Goal: Information Seeking & Learning: Learn about a topic

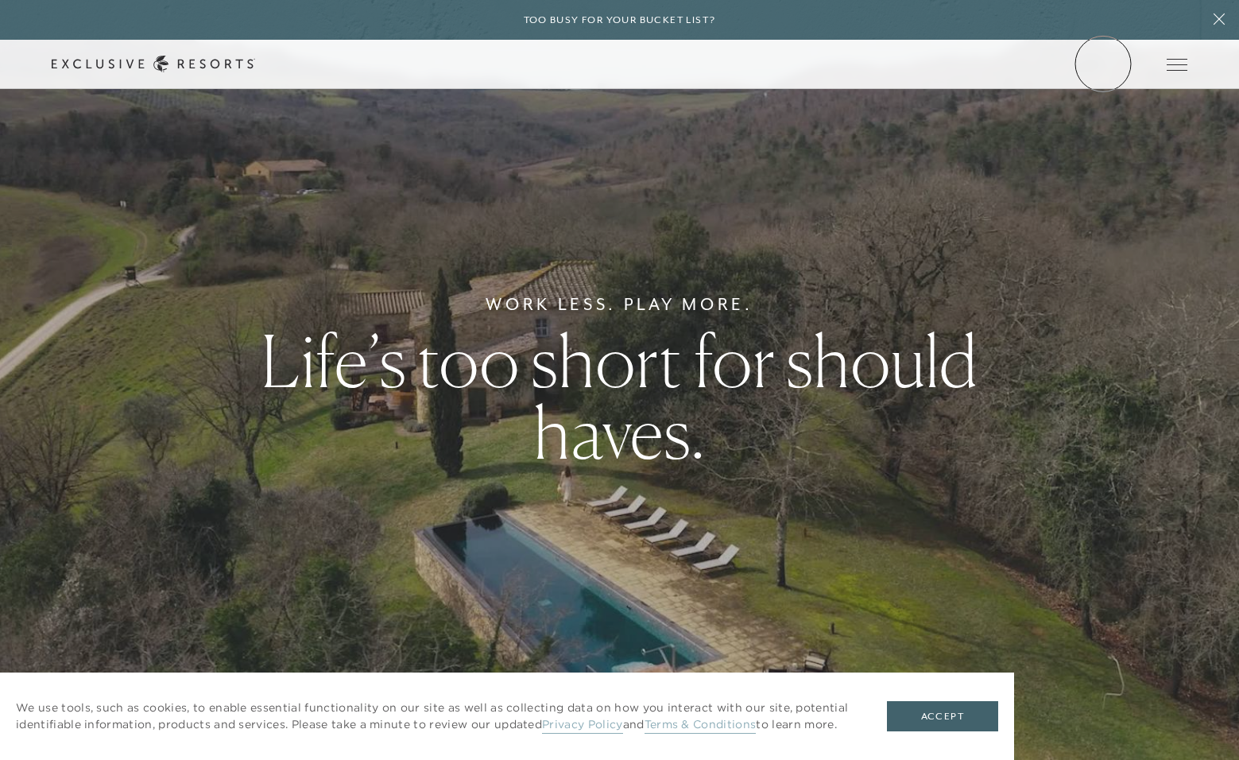
scroll to position [6, 0]
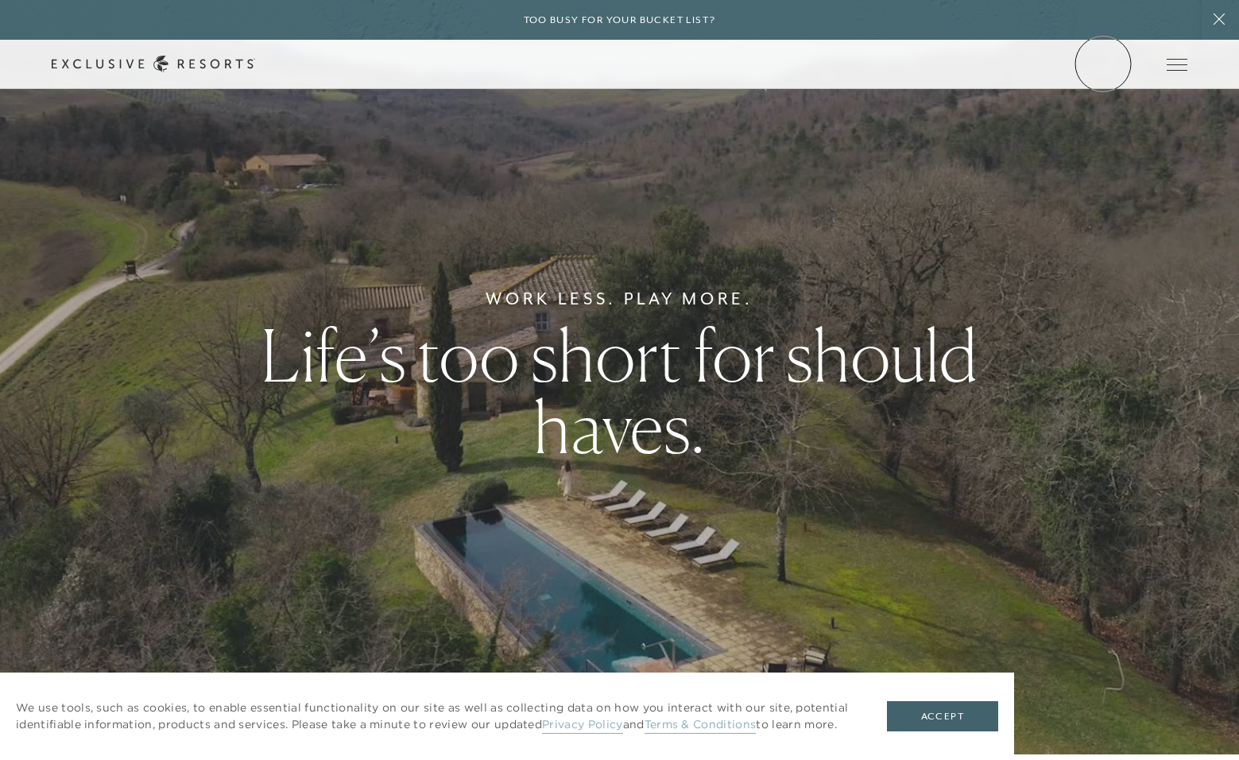
click at [0, 0] on link "Member Login" at bounding box center [0, 0] width 0 height 0
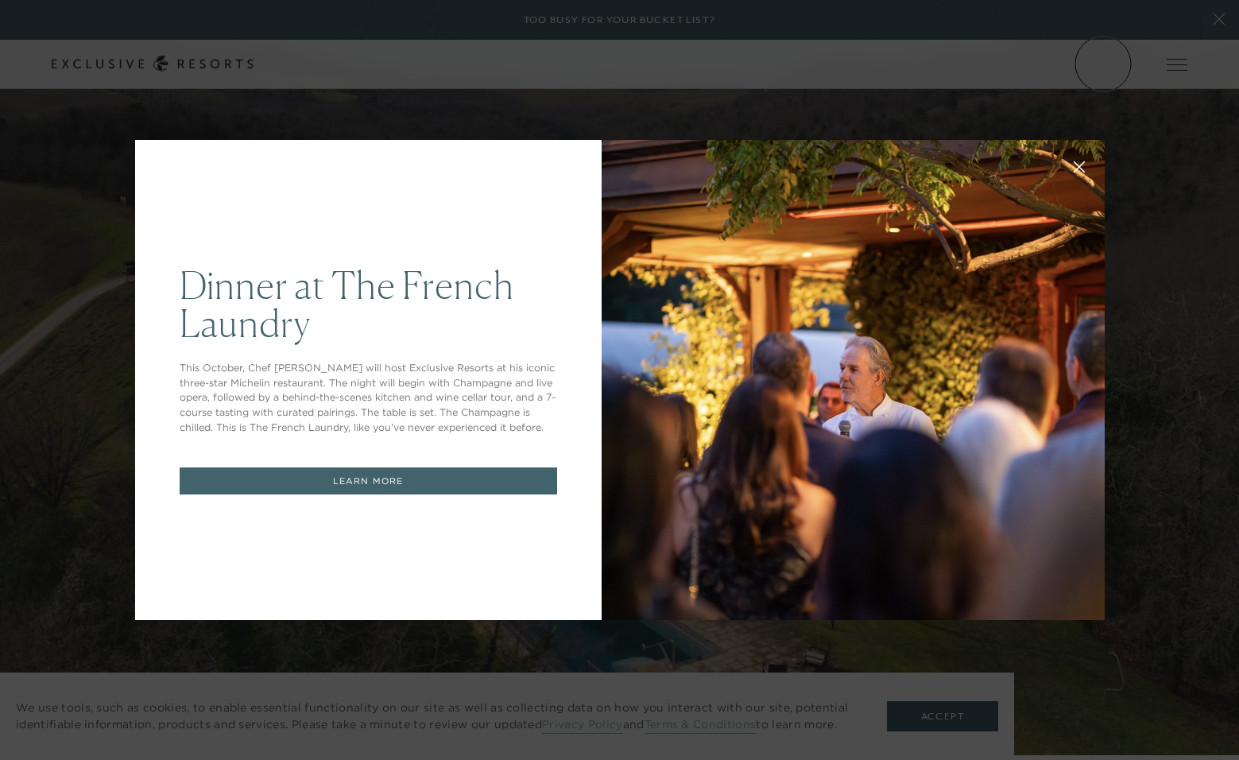
scroll to position [0, 0]
click at [733, 284] on div at bounding box center [852, 380] width 503 height 480
click at [473, 491] on link "LEARN MORE" at bounding box center [368, 481] width 377 height 28
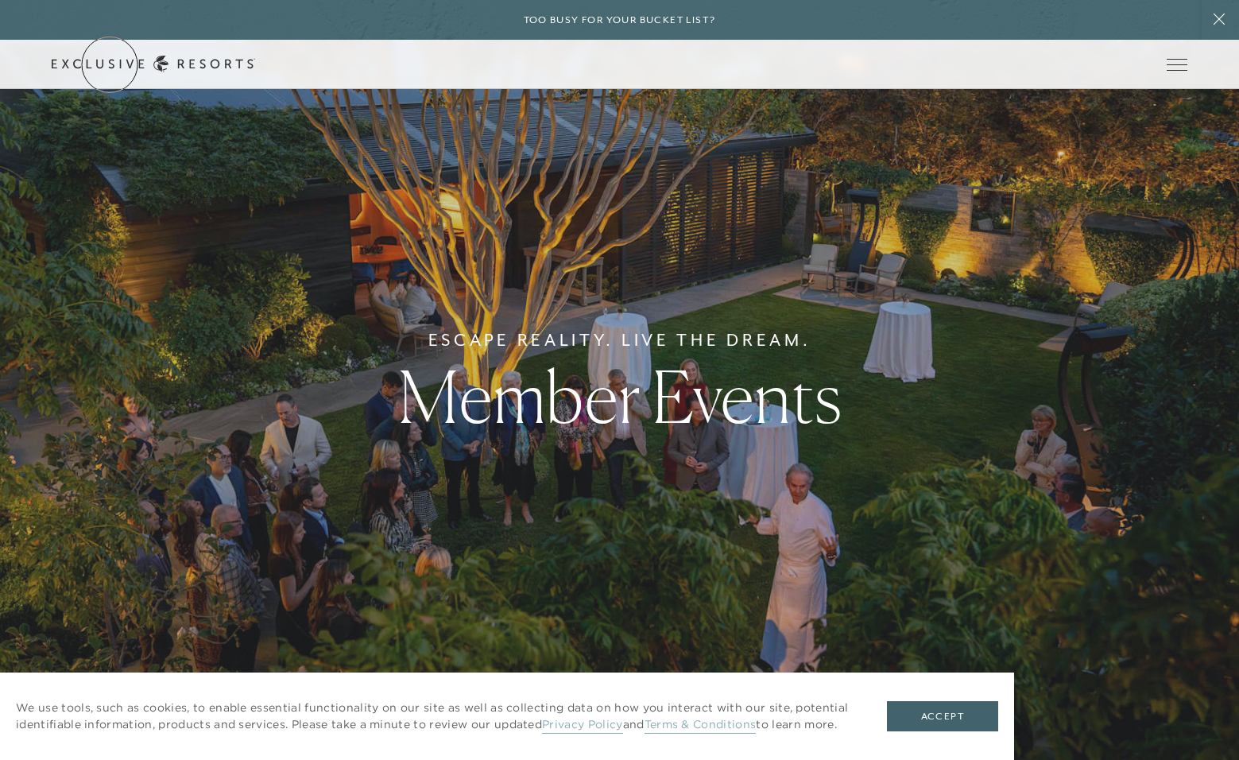
click at [0, 0] on link "Get Started" at bounding box center [0, 0] width 0 height 0
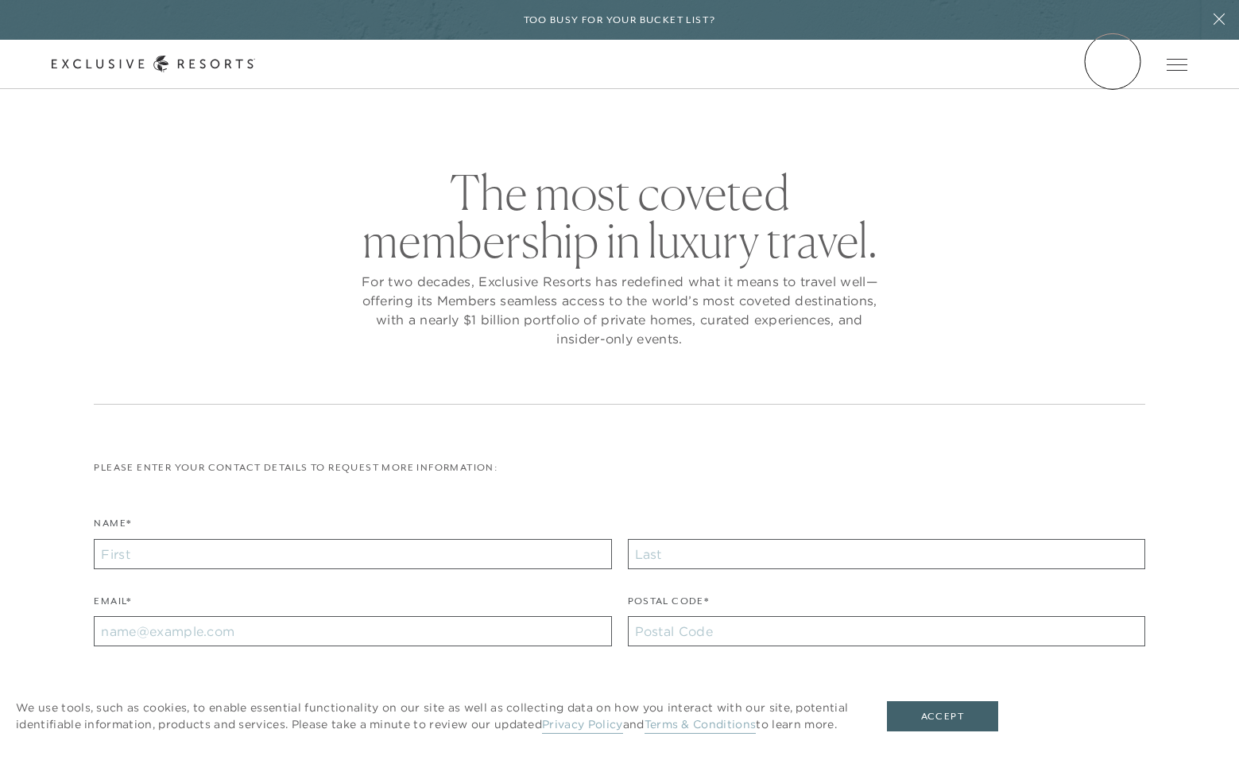
click at [0, 0] on link "Member Login" at bounding box center [0, 0] width 0 height 0
click at [0, 0] on link "The Collection" at bounding box center [0, 0] width 0 height 0
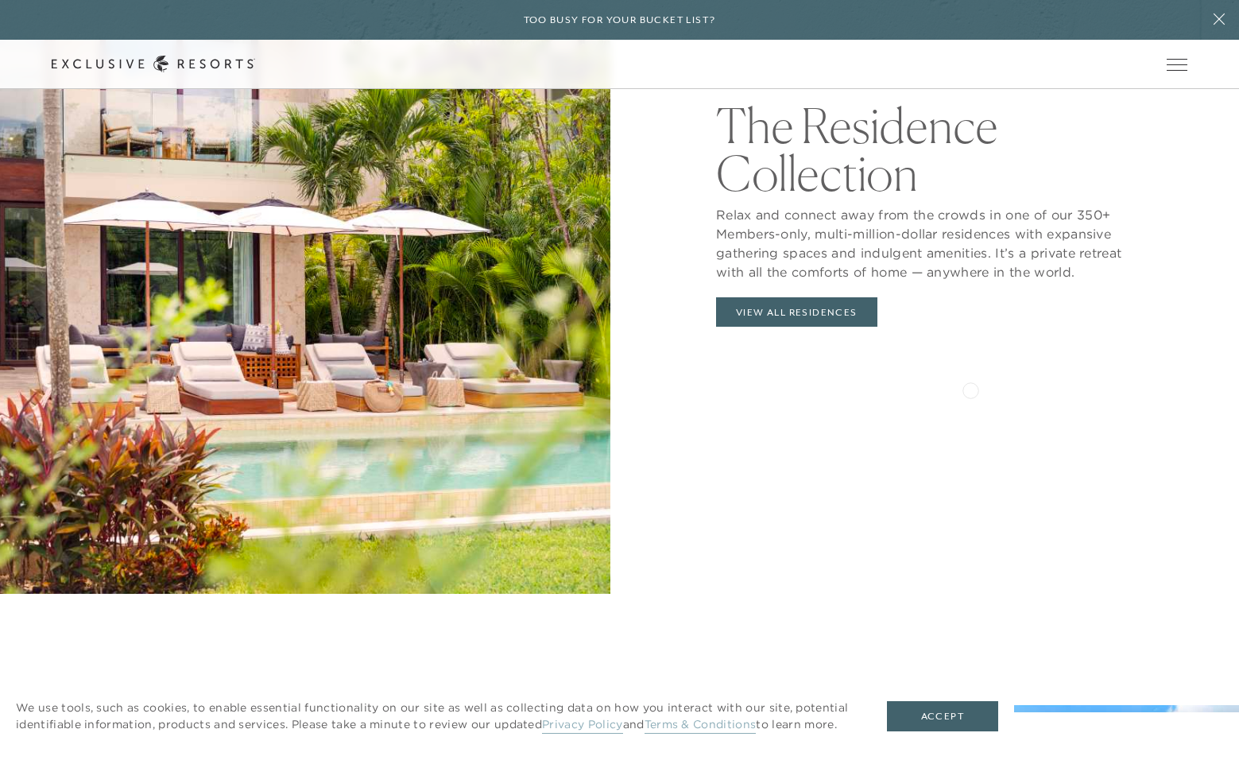
scroll to position [1928, 0]
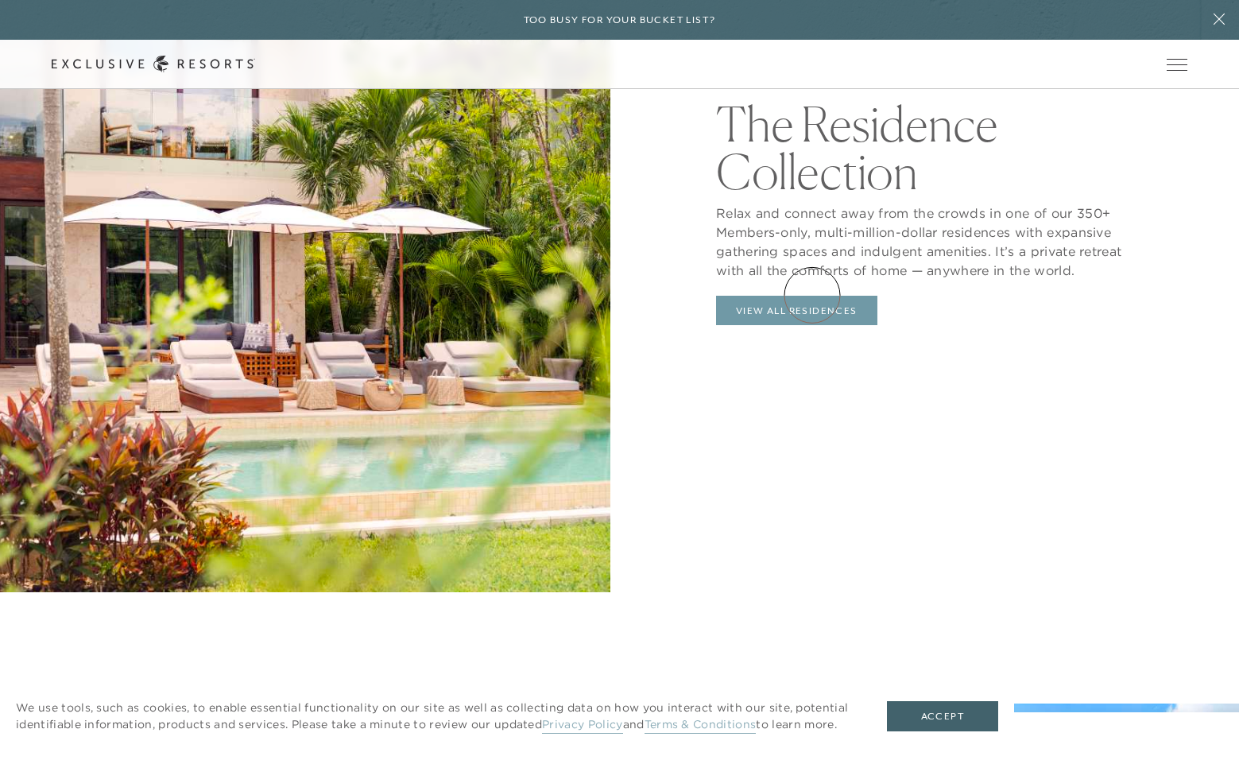
click at [812, 296] on link "View All Residences" at bounding box center [796, 311] width 161 height 30
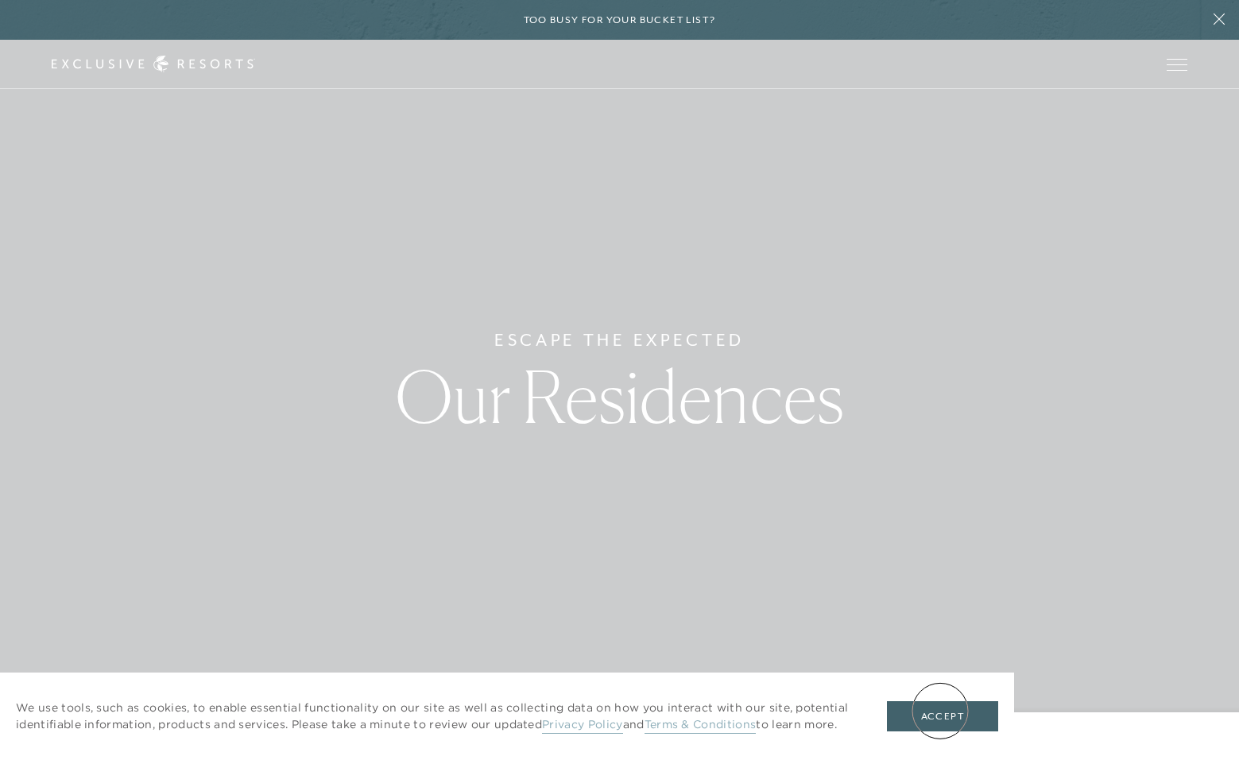
drag, startPoint x: 938, startPoint y: 712, endPoint x: 953, endPoint y: 640, distance: 73.7
click at [940, 709] on button "Accept" at bounding box center [942, 716] width 111 height 30
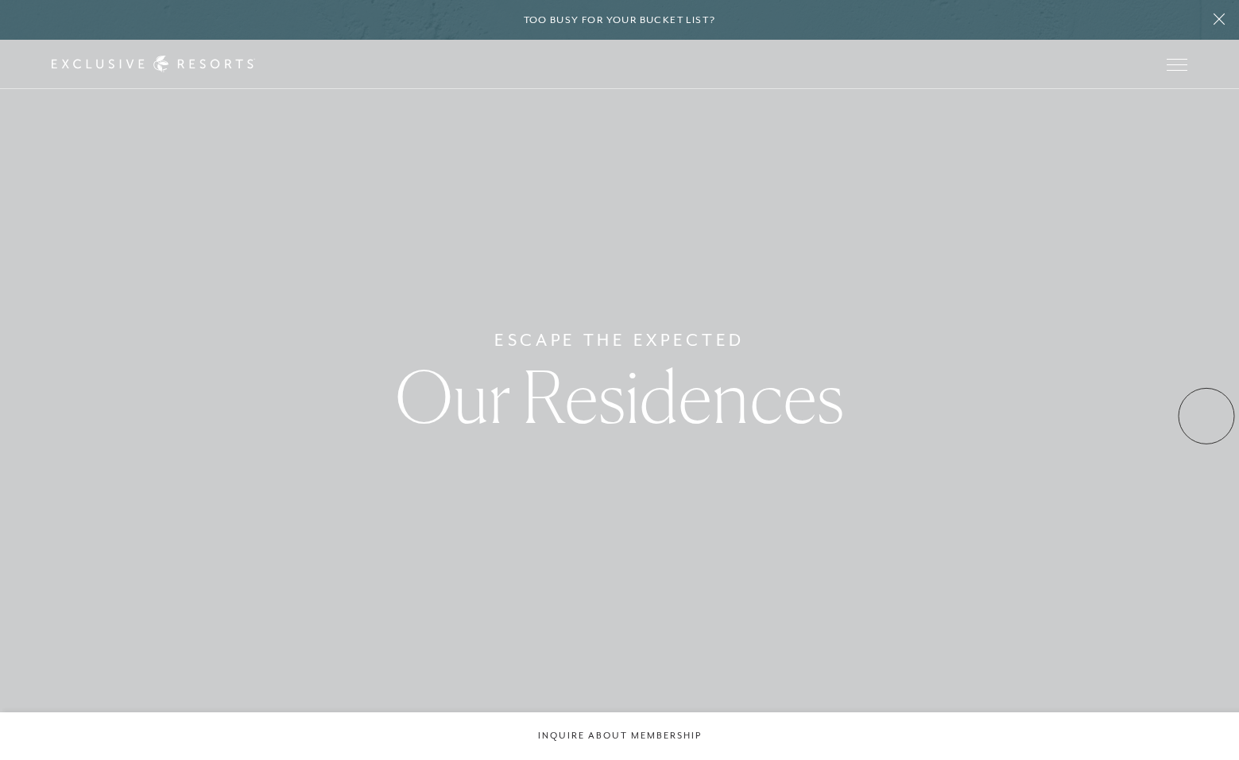
click at [1206, 416] on div "Escape The Expected Our Residences" at bounding box center [619, 380] width 1239 height 760
click at [1160, 414] on div "Escape The Expected Our Residences" at bounding box center [619, 380] width 1239 height 760
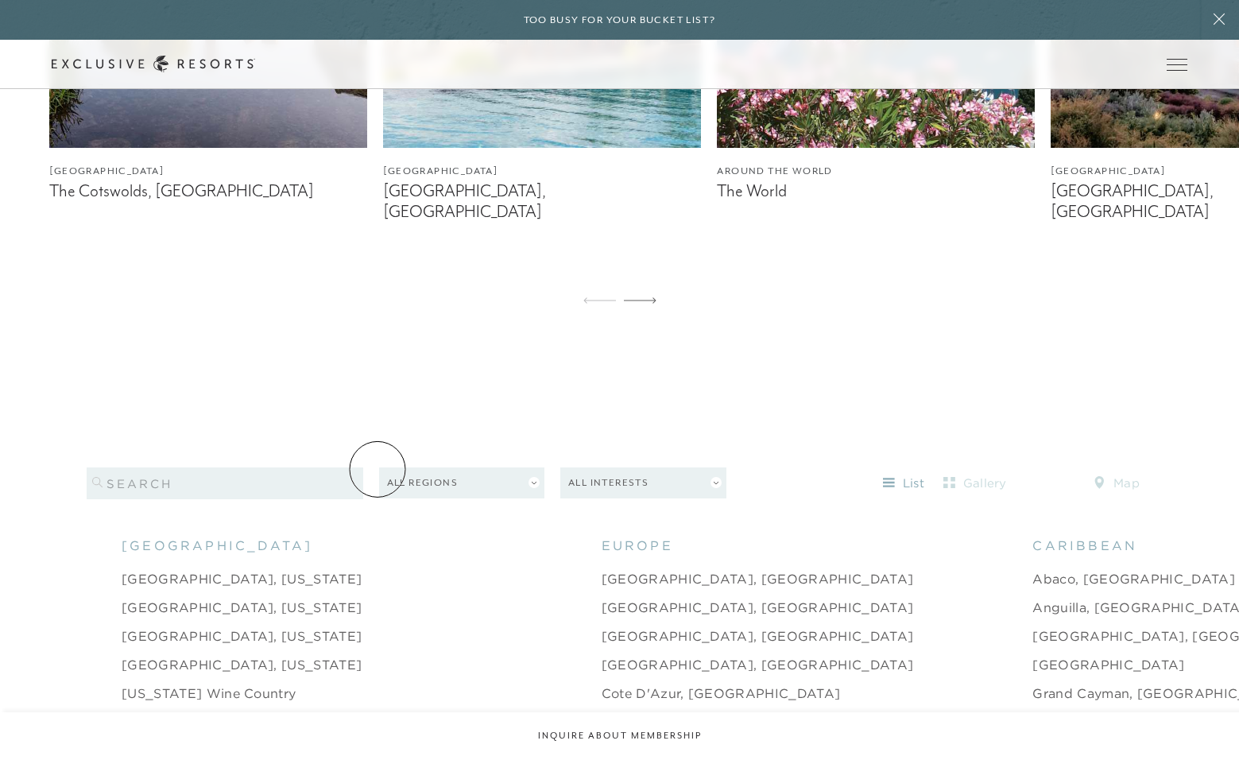
scroll to position [1353, 0]
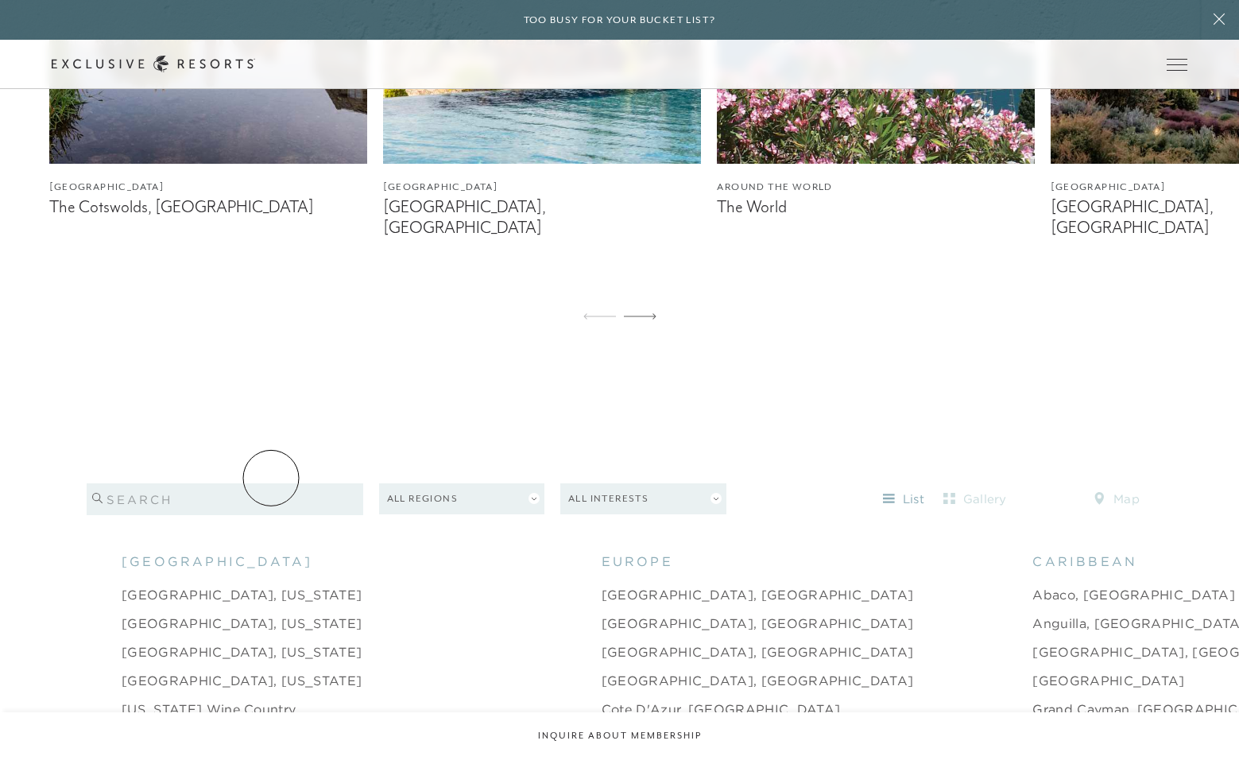
click at [271, 483] on input "search" at bounding box center [225, 499] width 276 height 32
type input "[GEOGRAPHIC_DATA]"
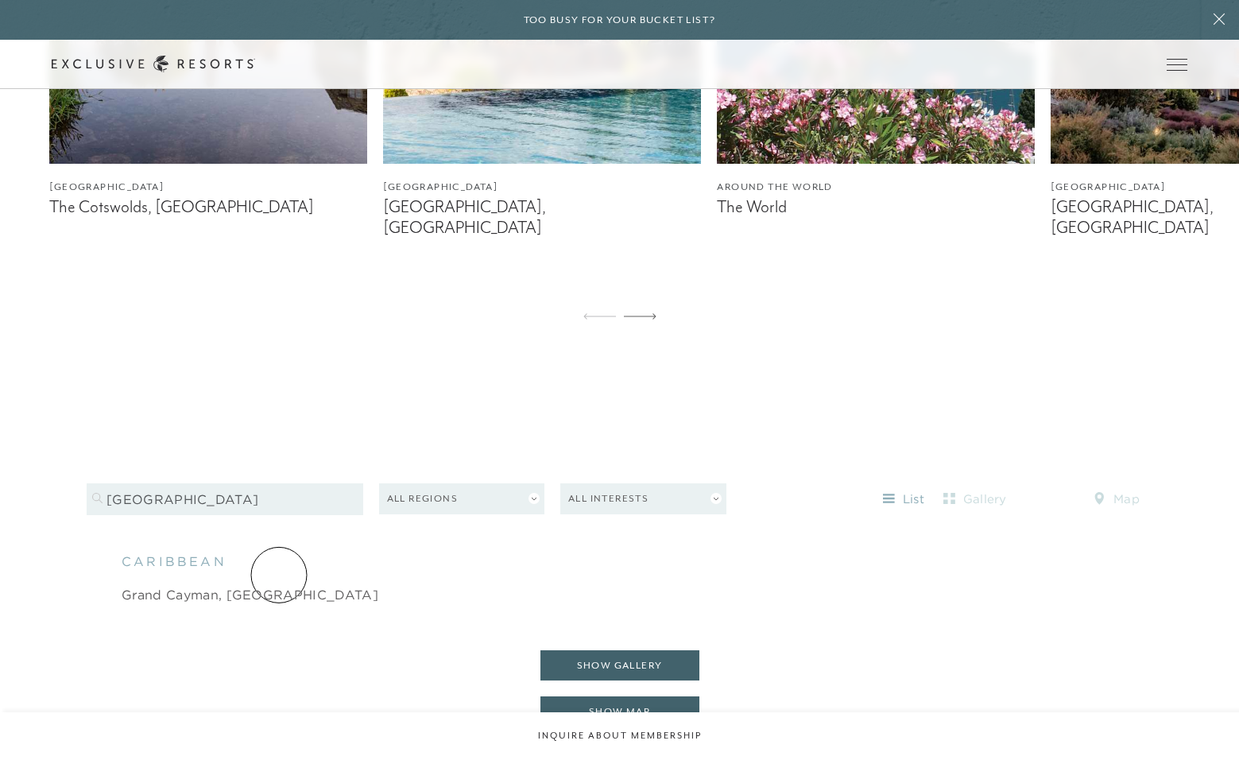
click at [279, 585] on link "Grand Cayman, [GEOGRAPHIC_DATA]" at bounding box center [250, 594] width 257 height 19
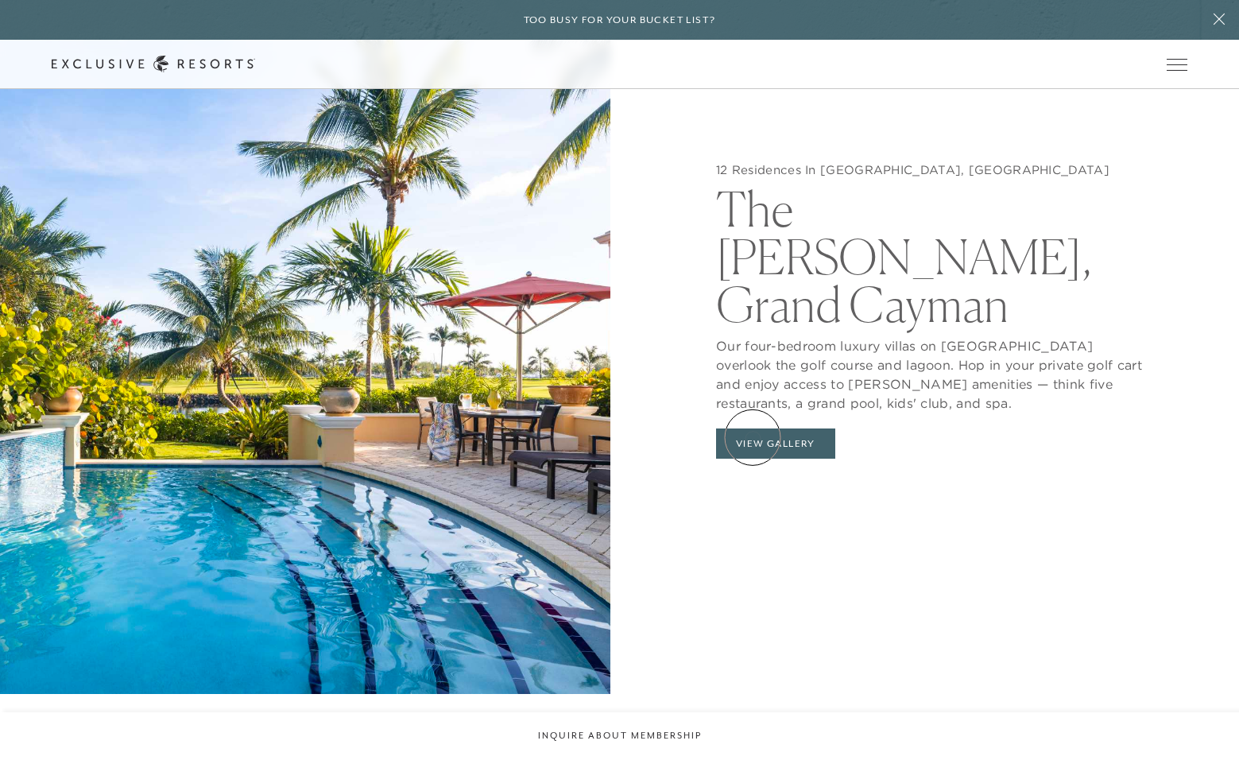
scroll to position [1800, 0]
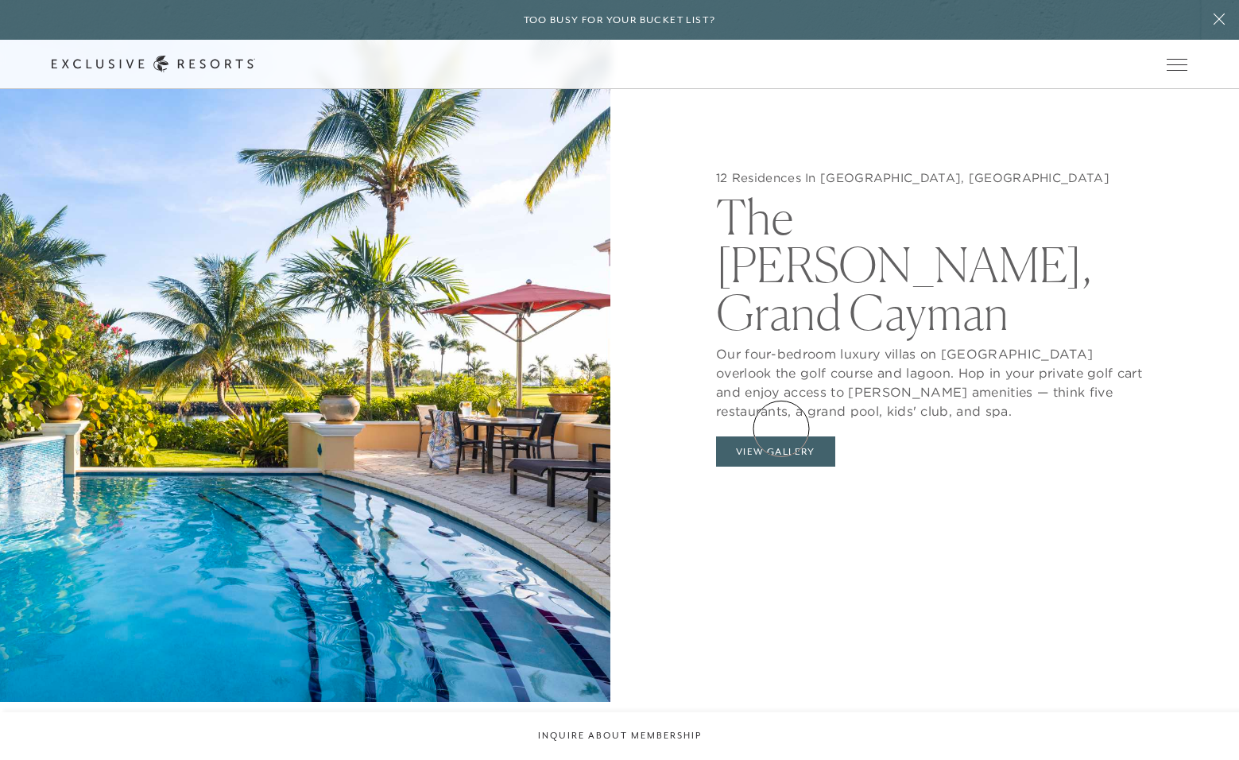
click at [781, 436] on button "View Gallery" at bounding box center [775, 451] width 119 height 30
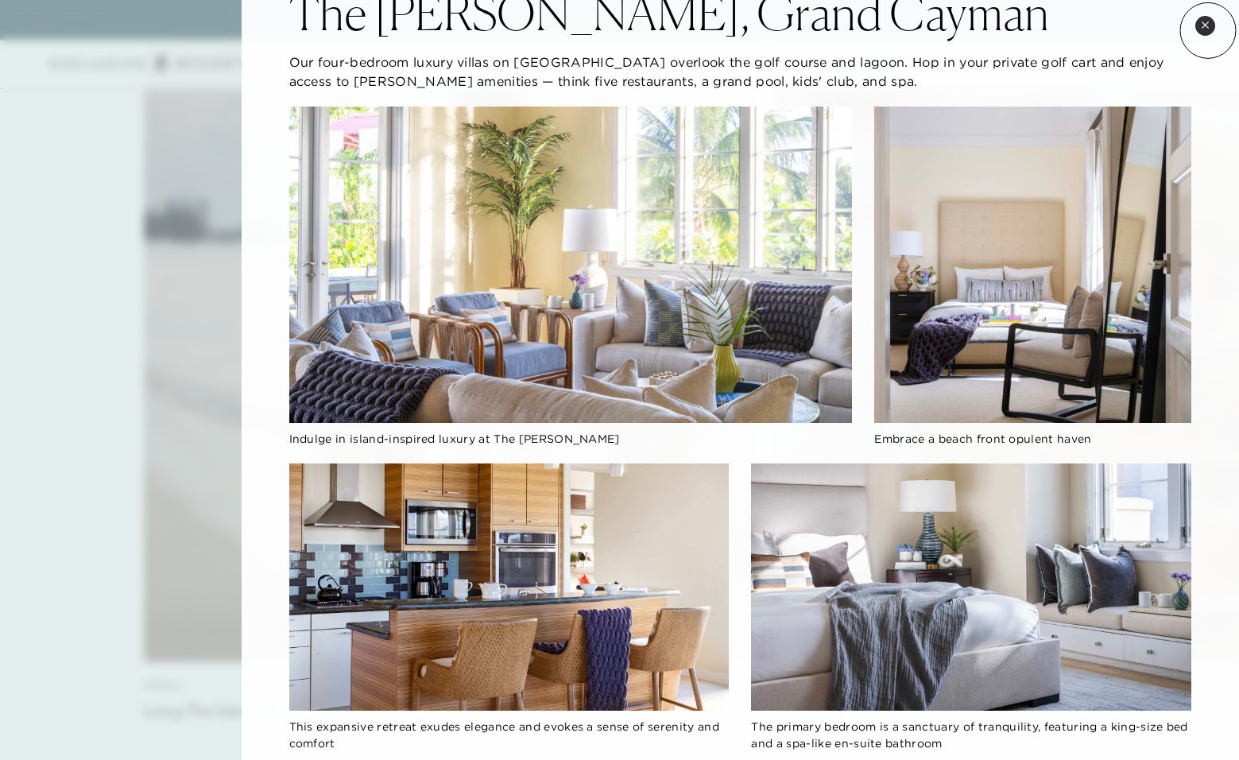
scroll to position [4516, 1]
click at [1208, 30] on button "Close quickview" at bounding box center [1205, 26] width 20 height 20
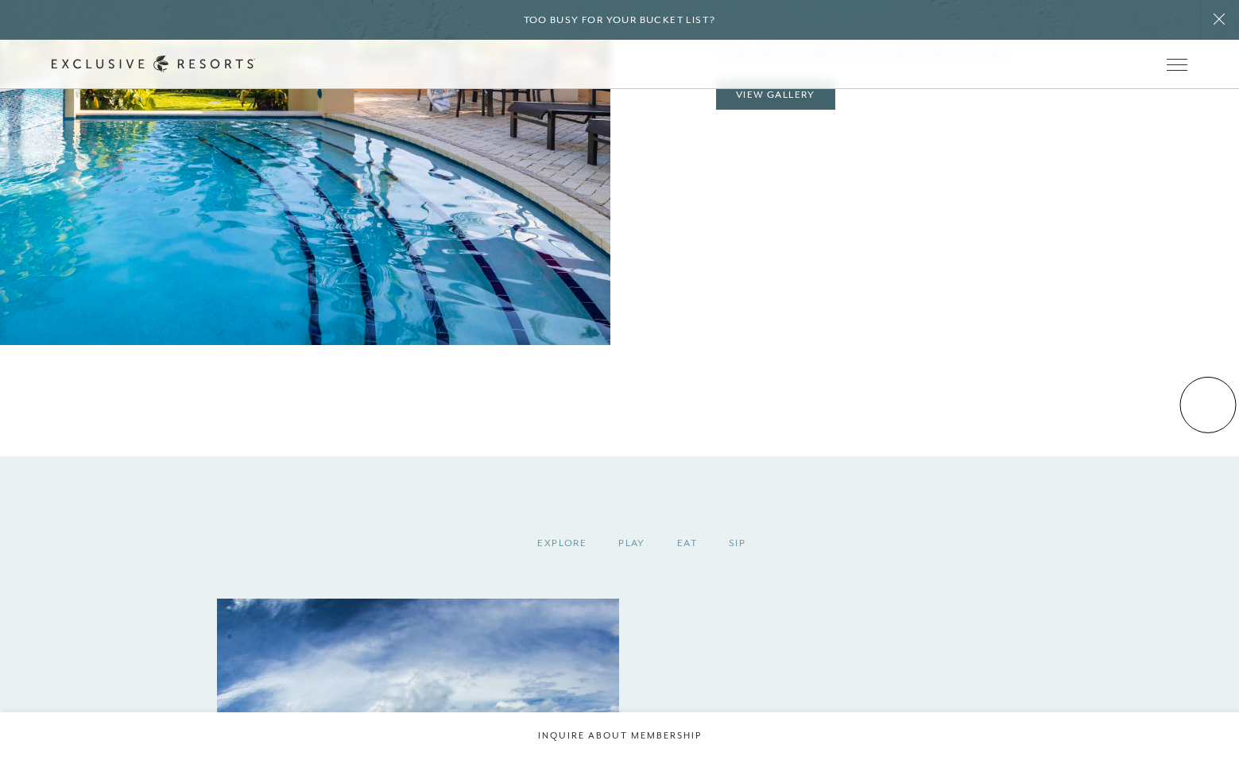
scroll to position [2194, 0]
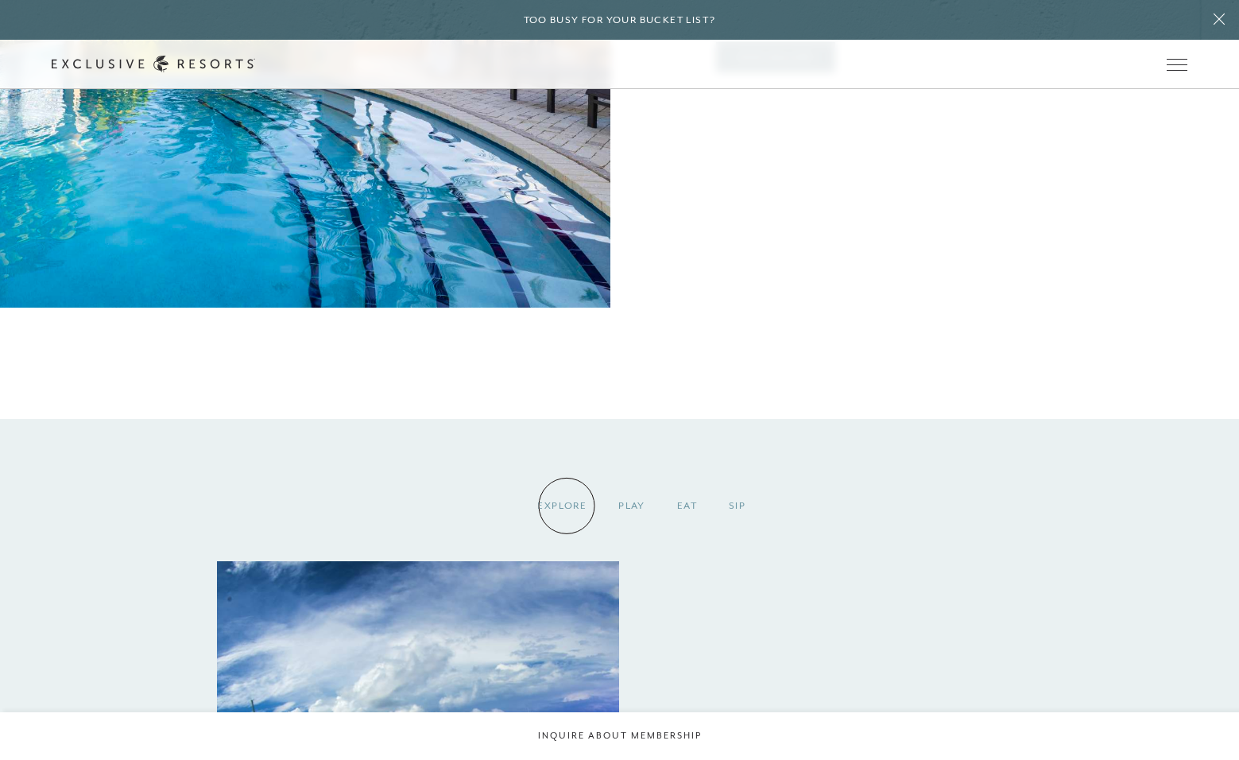
click at [566, 505] on div "Explore" at bounding box center [561, 505] width 81 height 47
click at [640, 505] on div "Play" at bounding box center [631, 505] width 59 height 47
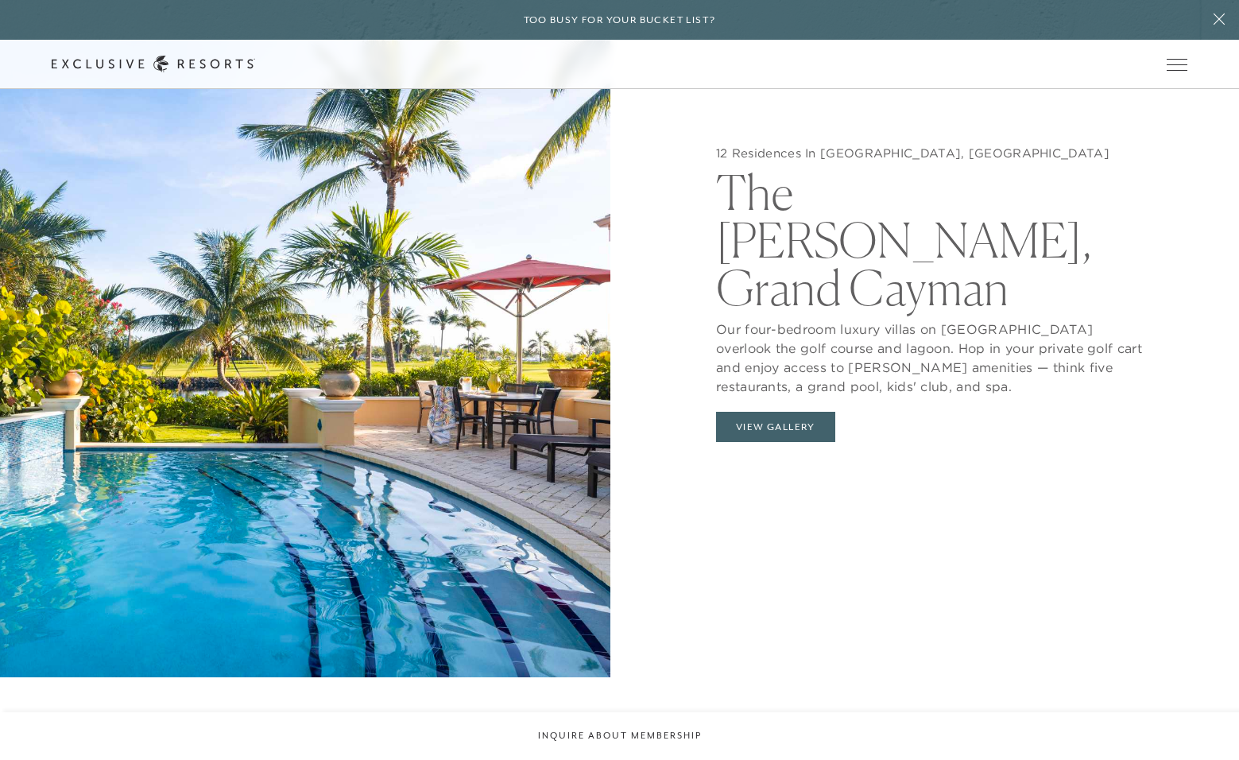
scroll to position [1826, 0]
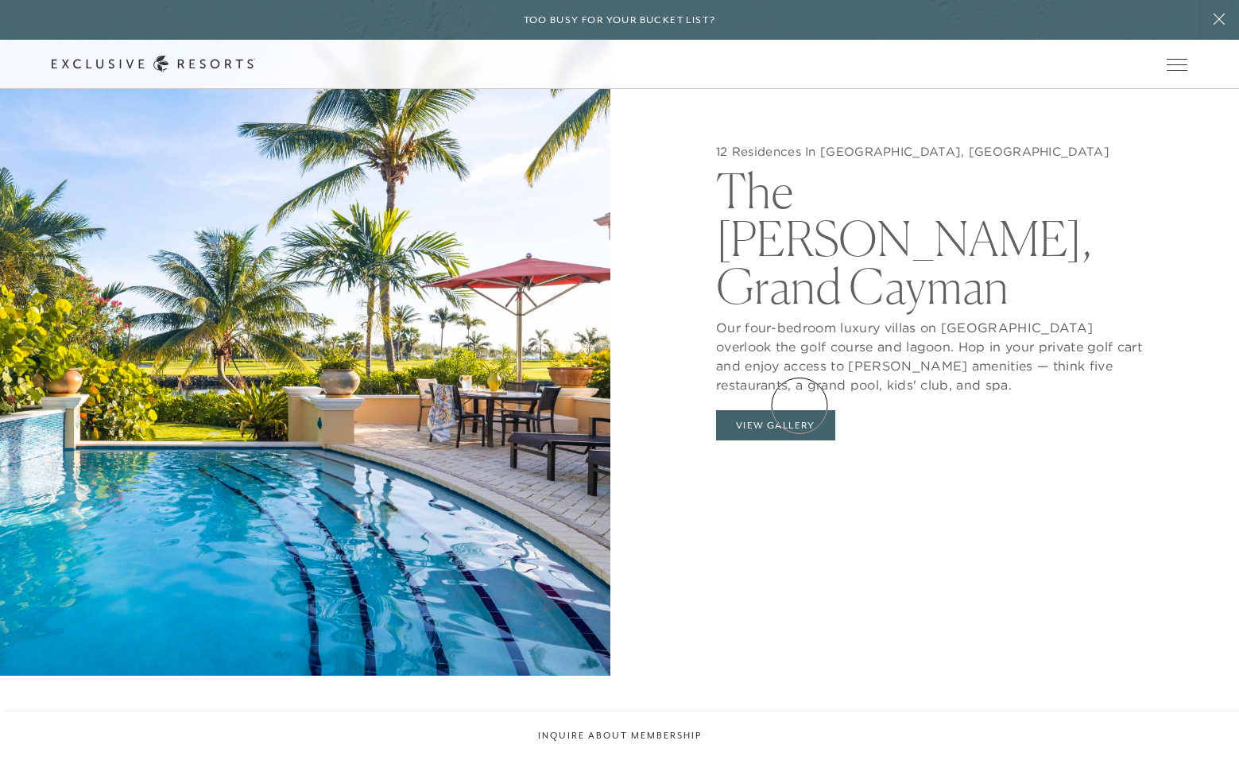
click at [799, 410] on button "View Gallery" at bounding box center [775, 425] width 119 height 30
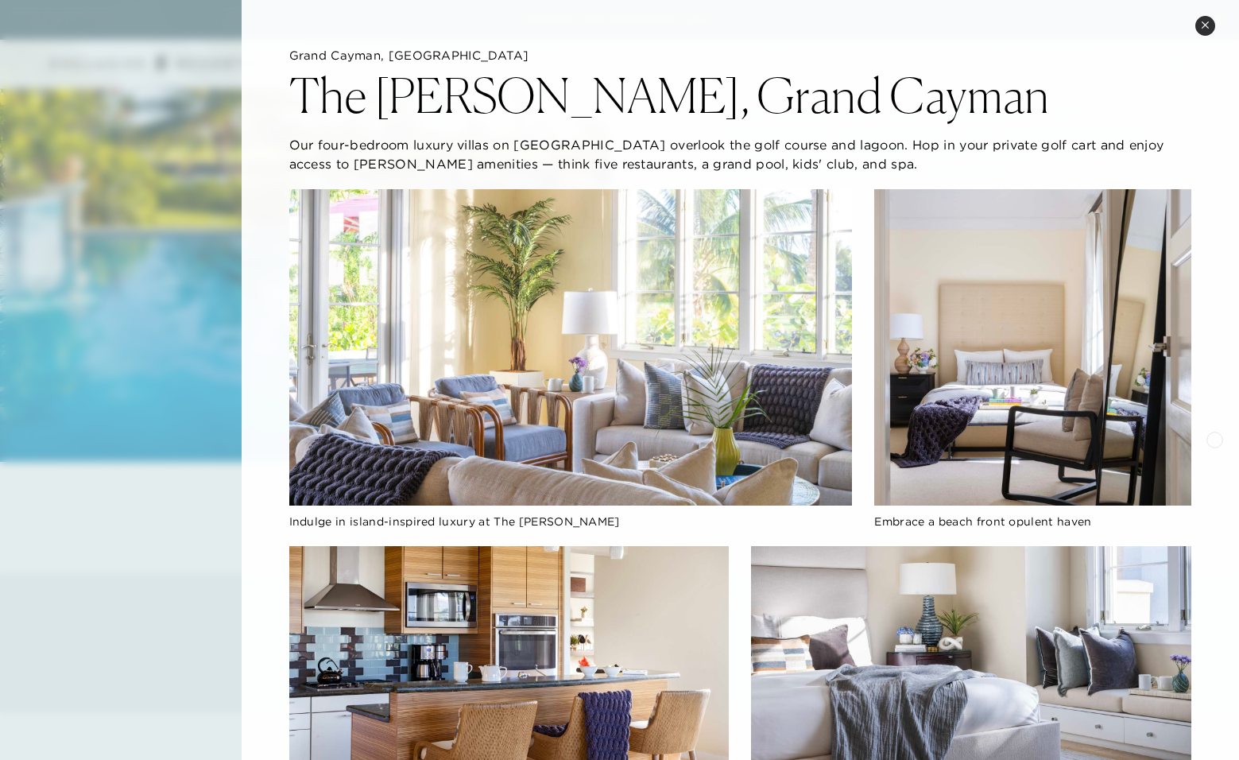
scroll to position [0, 0]
click at [1202, 27] on icon at bounding box center [1204, 25] width 9 height 9
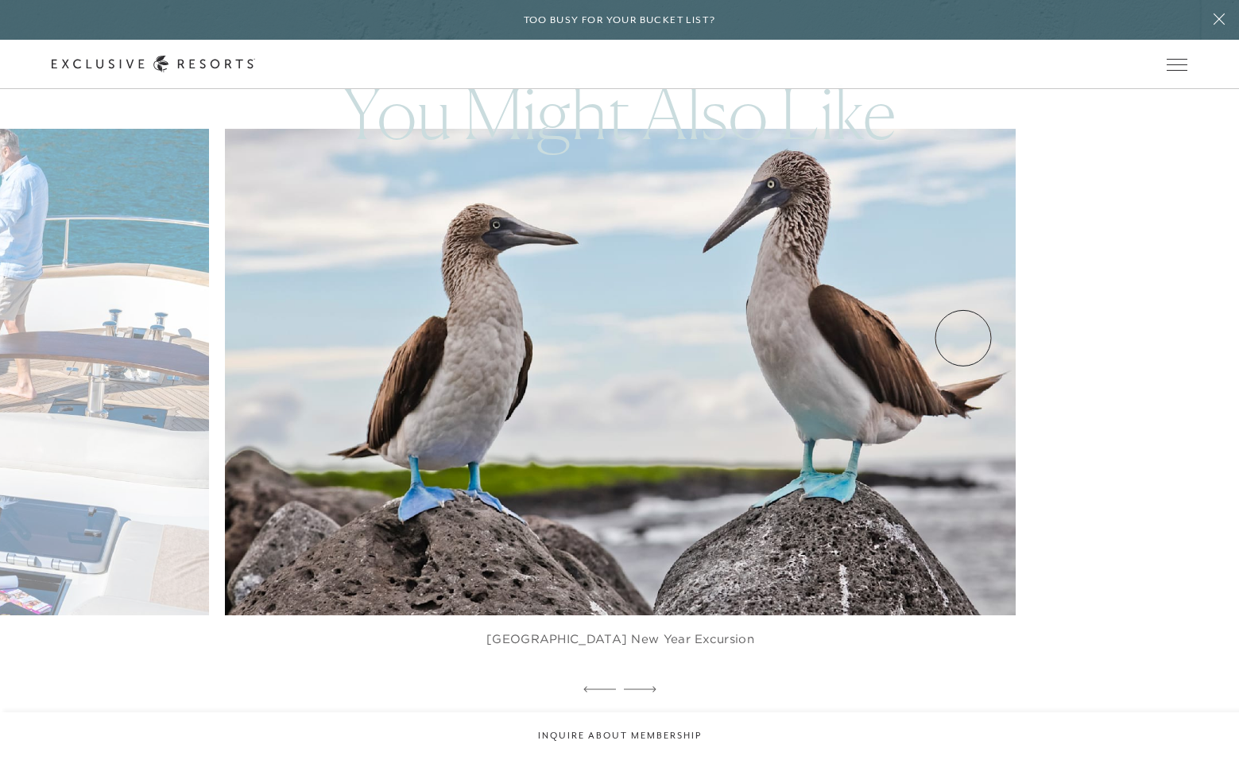
scroll to position [3408, 0]
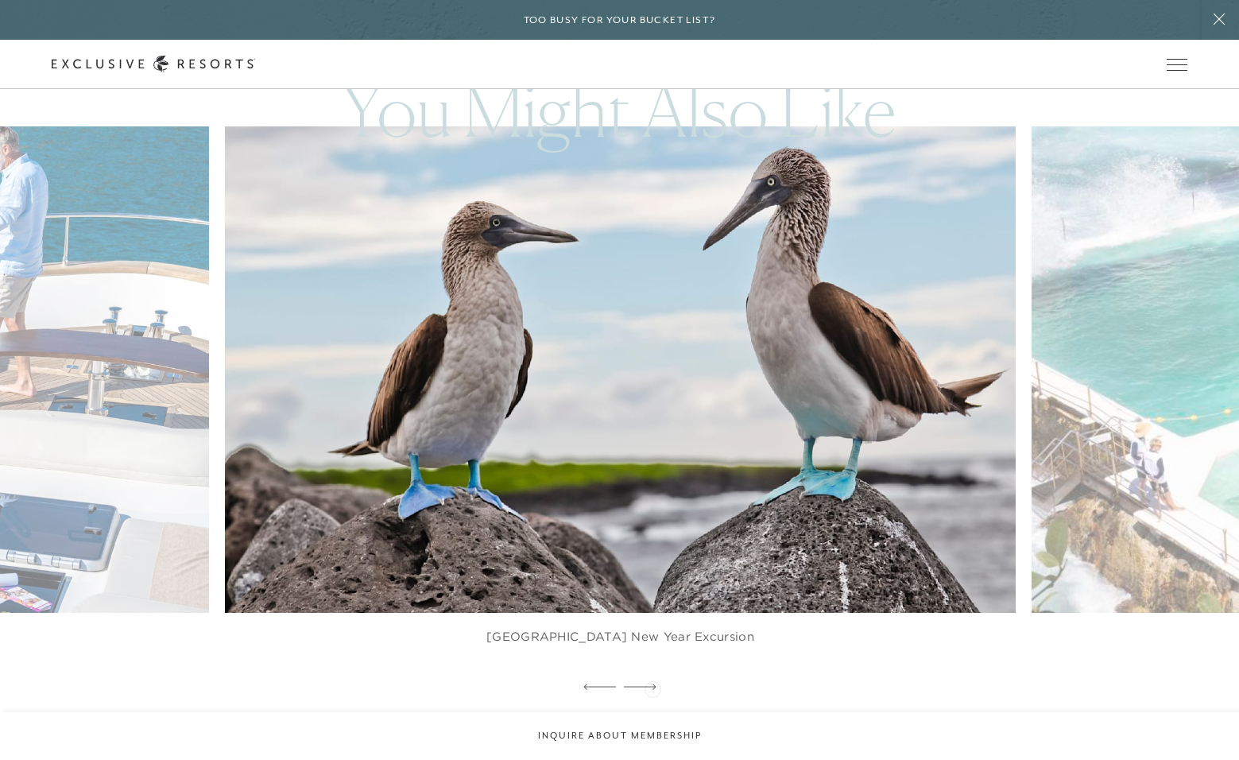
click at [652, 687] on icon at bounding box center [640, 686] width 33 height 6
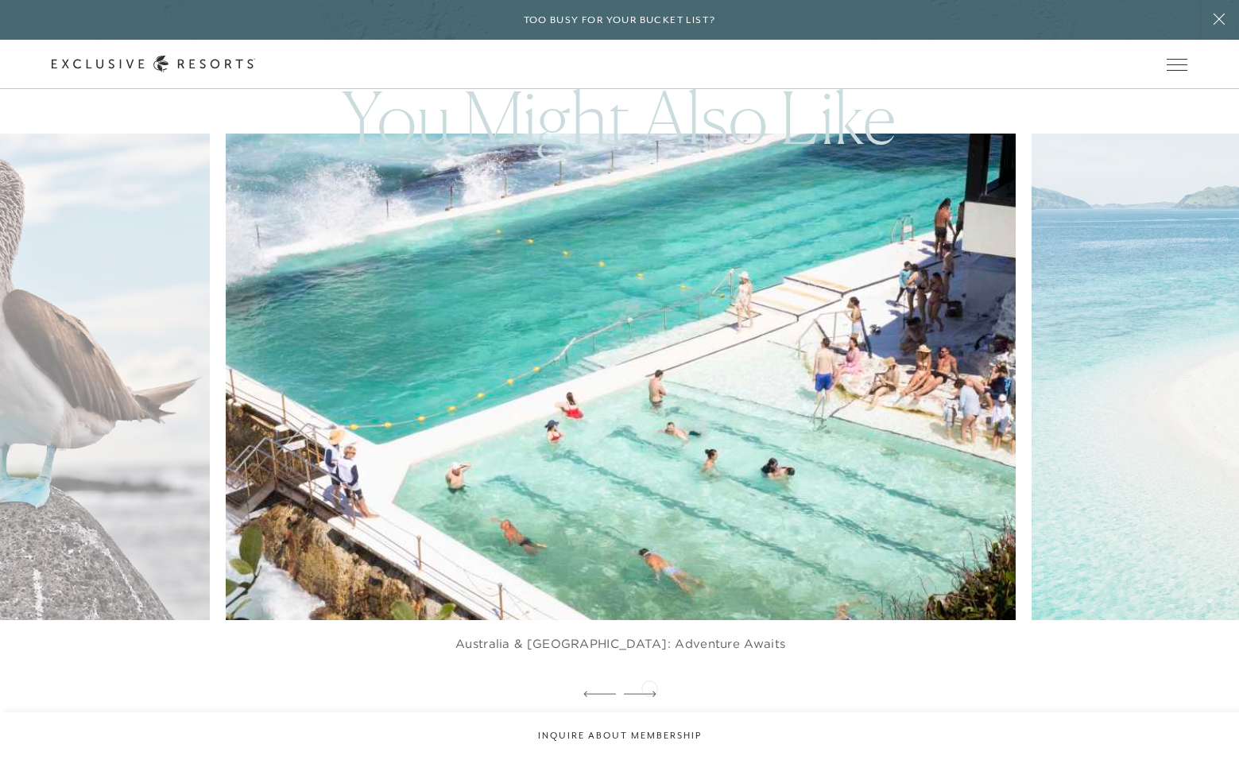
scroll to position [3399, 1]
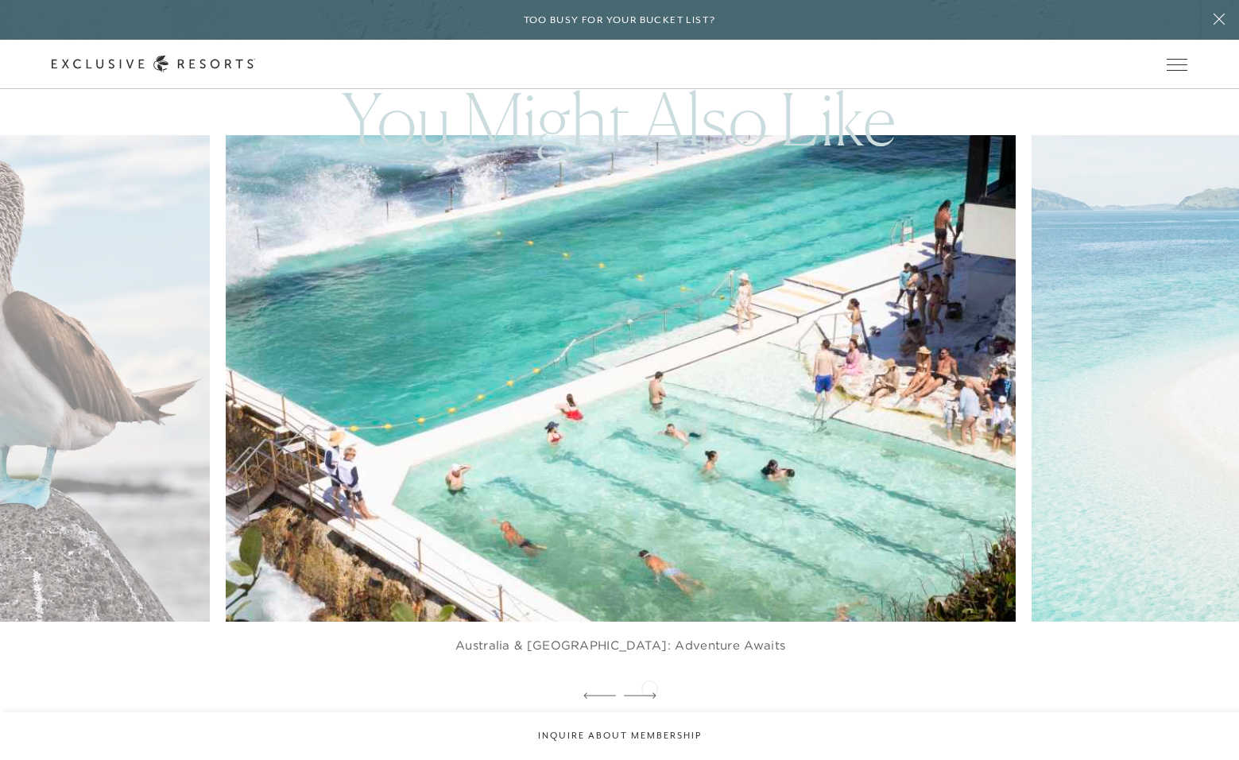
click at [649, 686] on div at bounding box center [640, 696] width 33 height 24
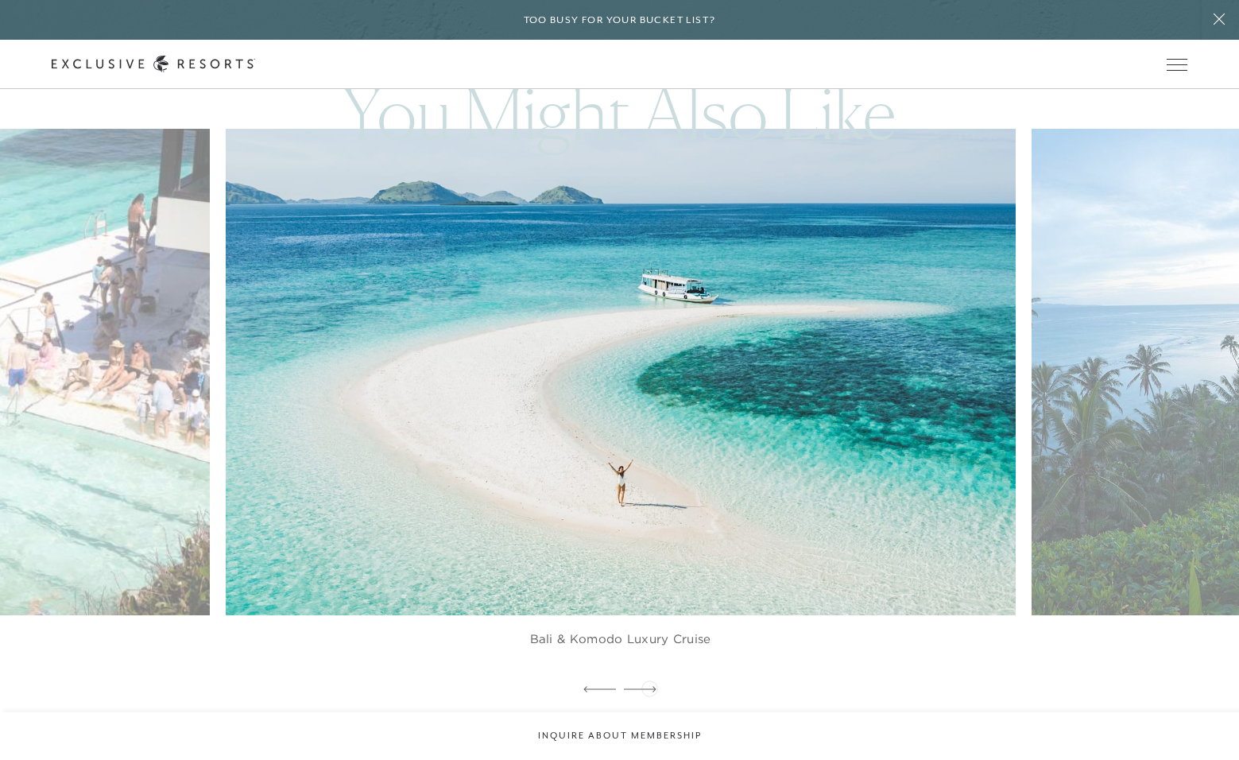
scroll to position [3408, 0]
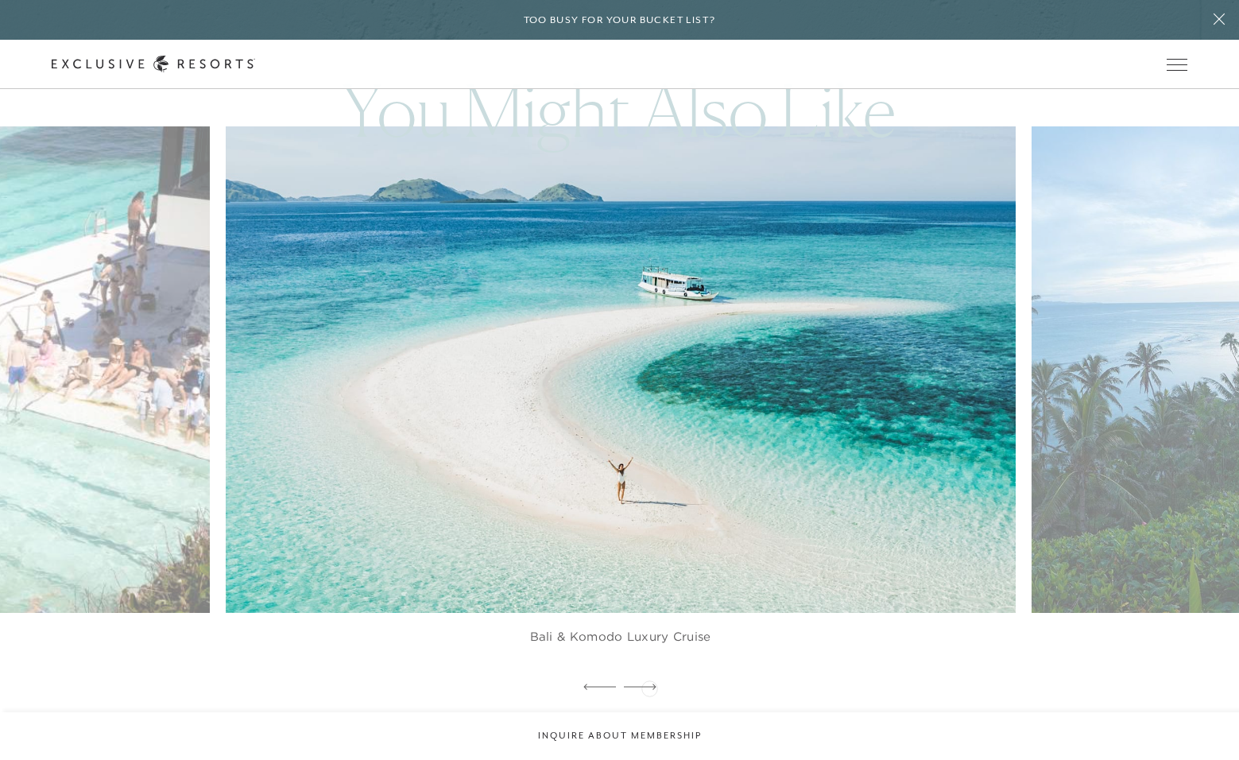
click at [649, 686] on icon at bounding box center [640, 686] width 33 height 6
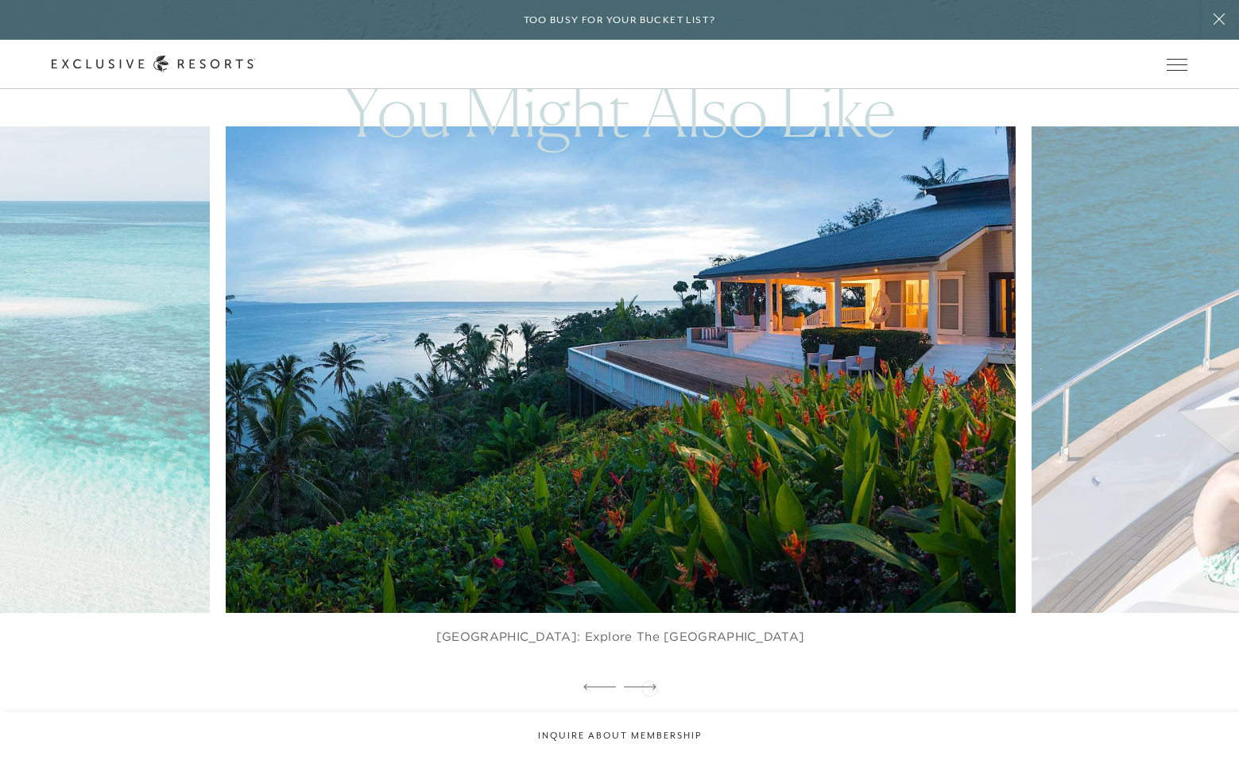
click at [649, 686] on icon at bounding box center [640, 686] width 33 height 6
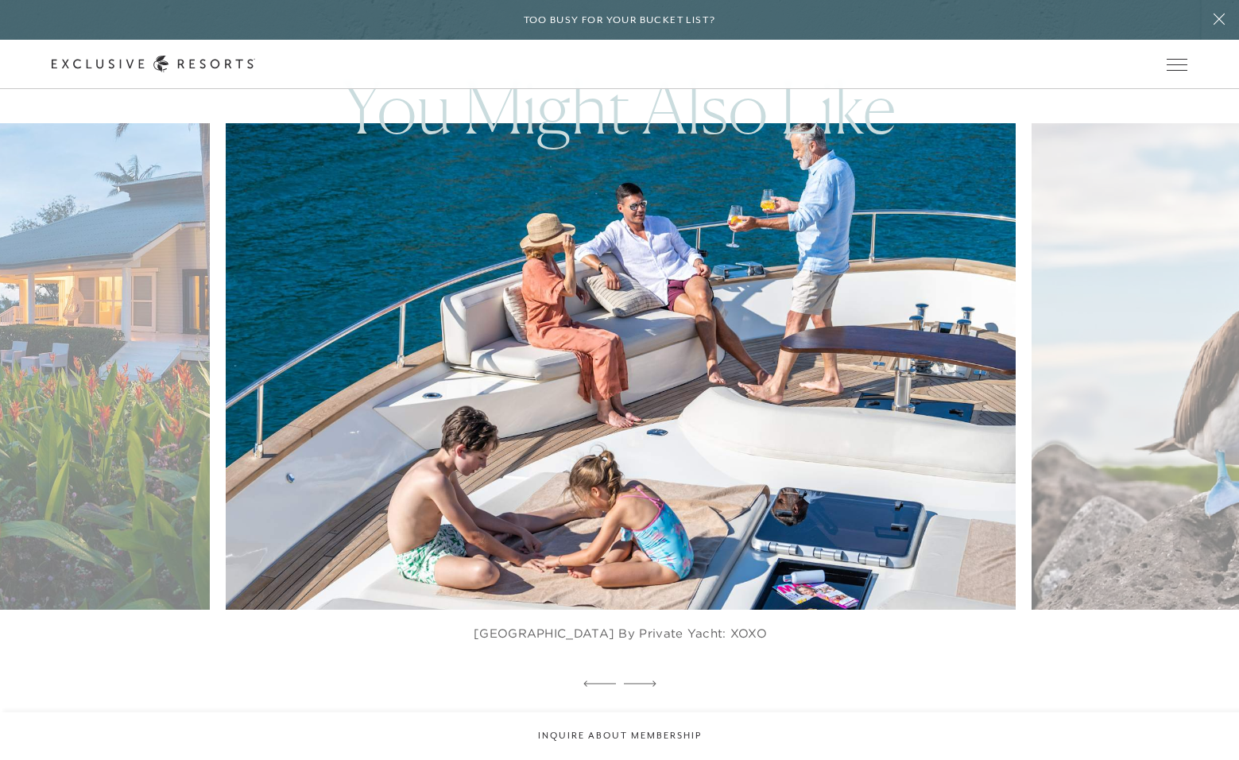
click at [649, 686] on div at bounding box center [640, 684] width 33 height 24
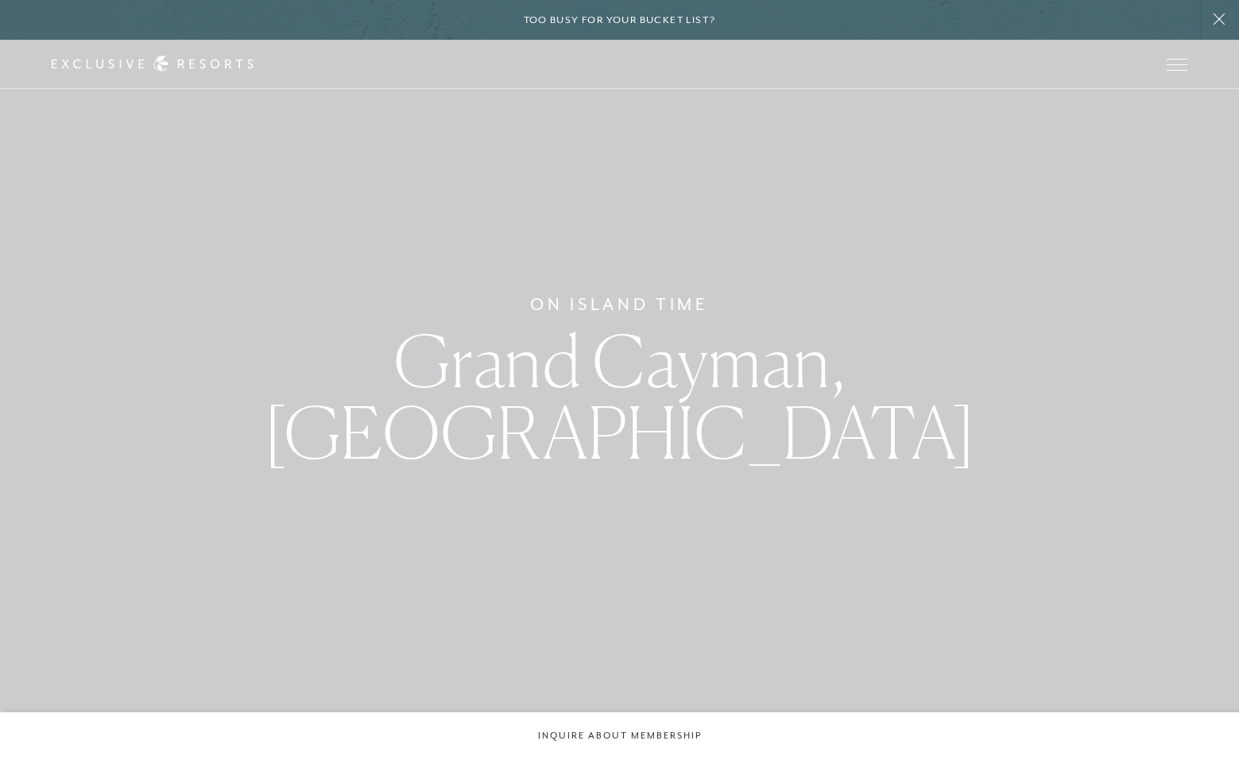
scroll to position [0, 0]
